Goal: Check status: Check status

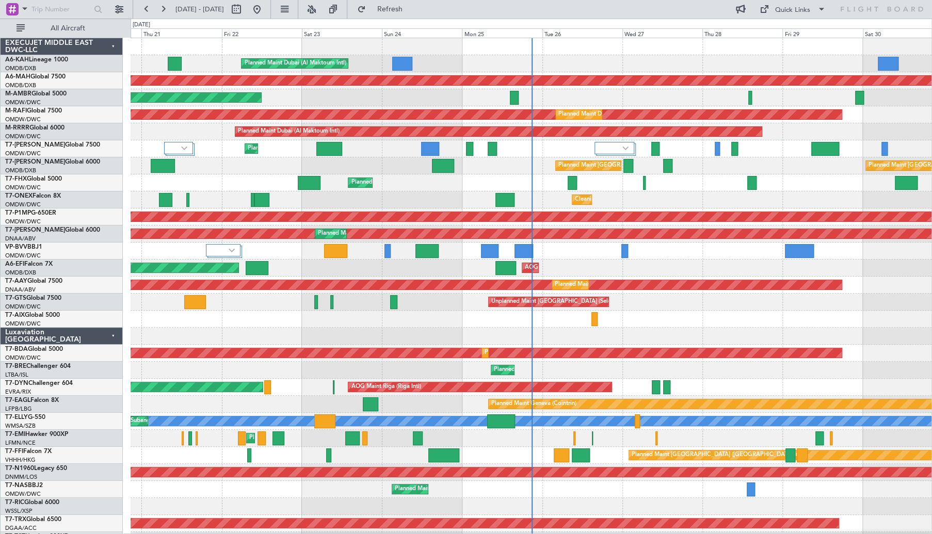
click at [207, 12] on span "[DATE] - [DATE]" at bounding box center [200, 9] width 49 height 9
click at [245, 12] on button at bounding box center [236, 9] width 17 height 17
select select "8"
select select "2025"
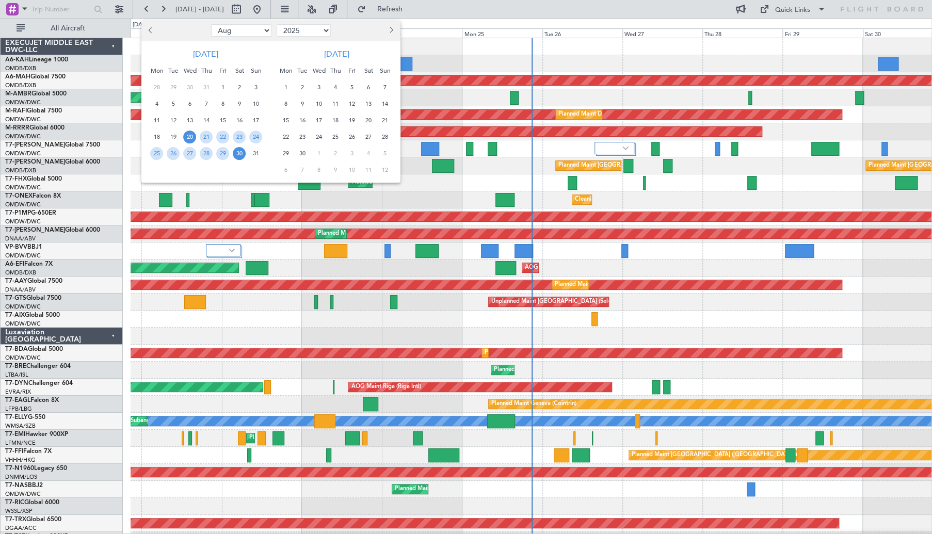
click at [151, 29] on span "Previous month" at bounding box center [151, 30] width 6 height 6
select select "6"
click at [223, 155] on span "27" at bounding box center [222, 153] width 13 height 13
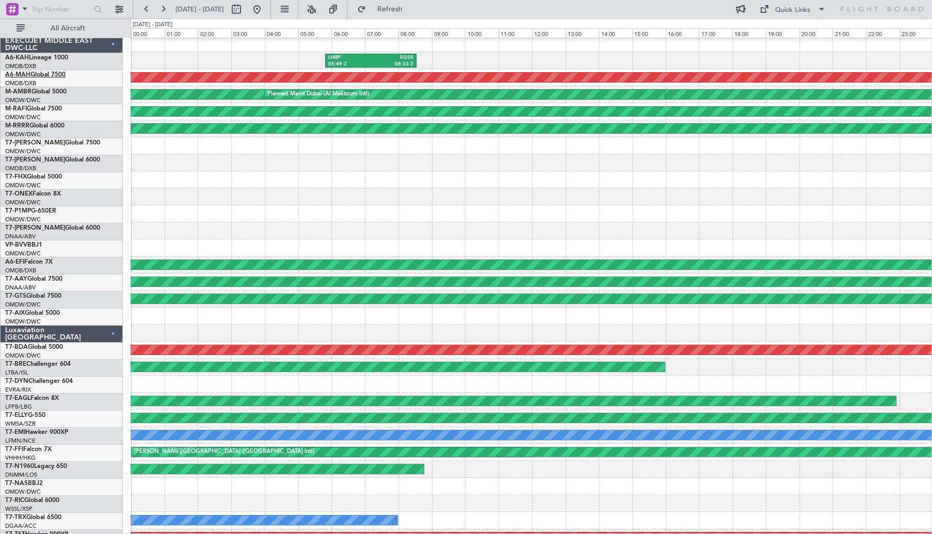
scroll to position [3, 0]
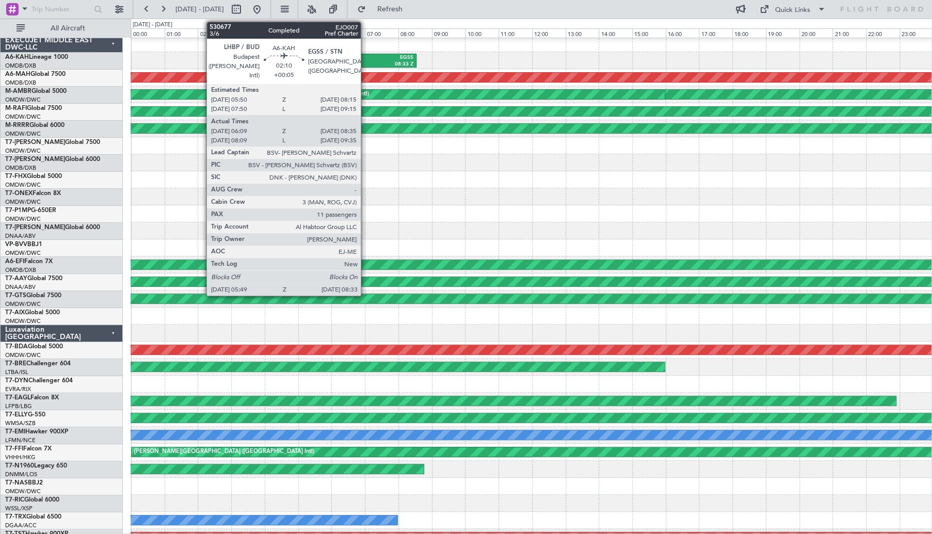
click at [361, 57] on div "LHBP" at bounding box center [349, 57] width 43 height 7
